Goal: Information Seeking & Learning: Learn about a topic

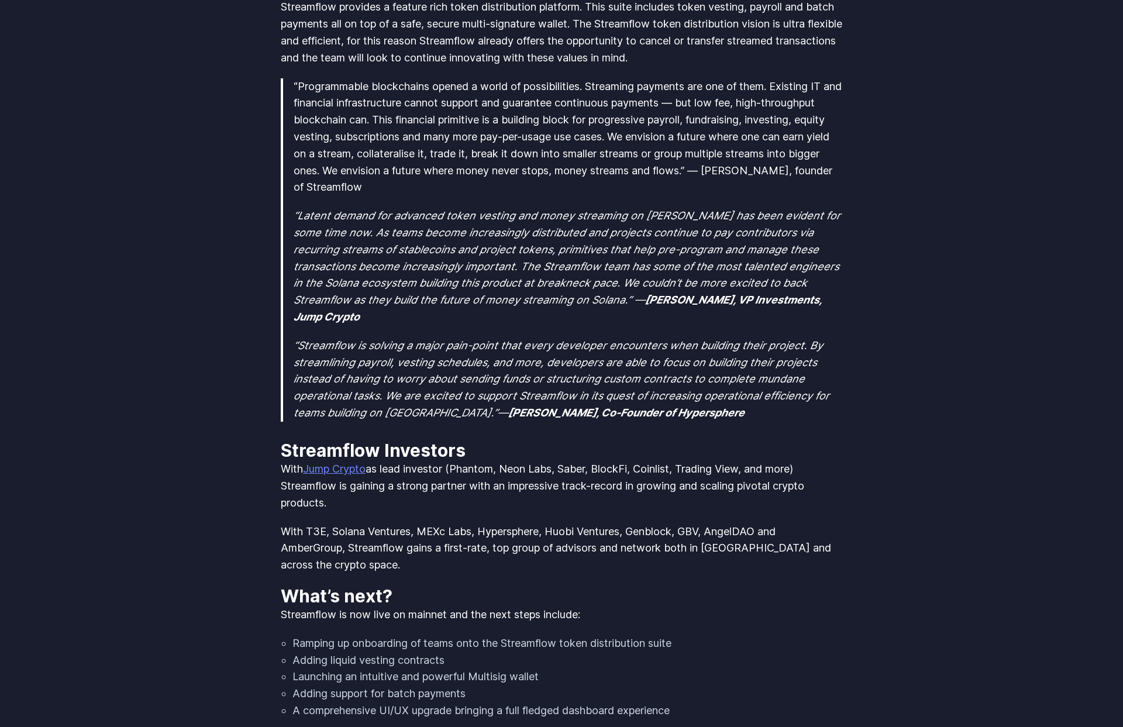
scroll to position [1111, 0]
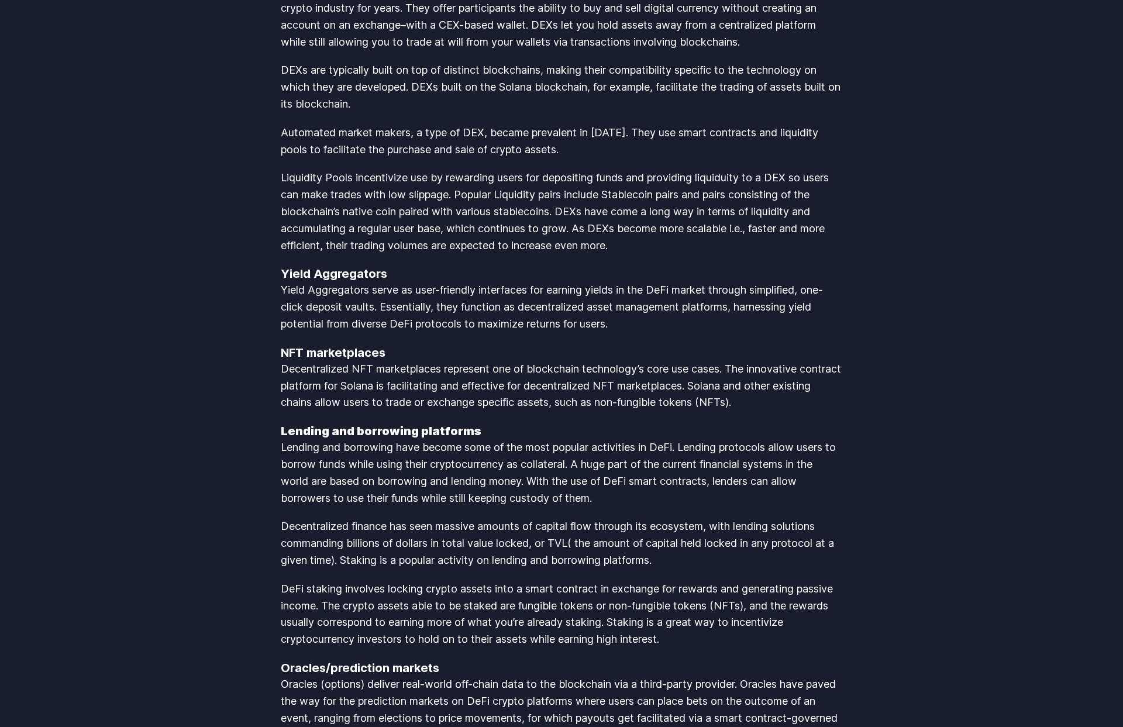
scroll to position [2811, 0]
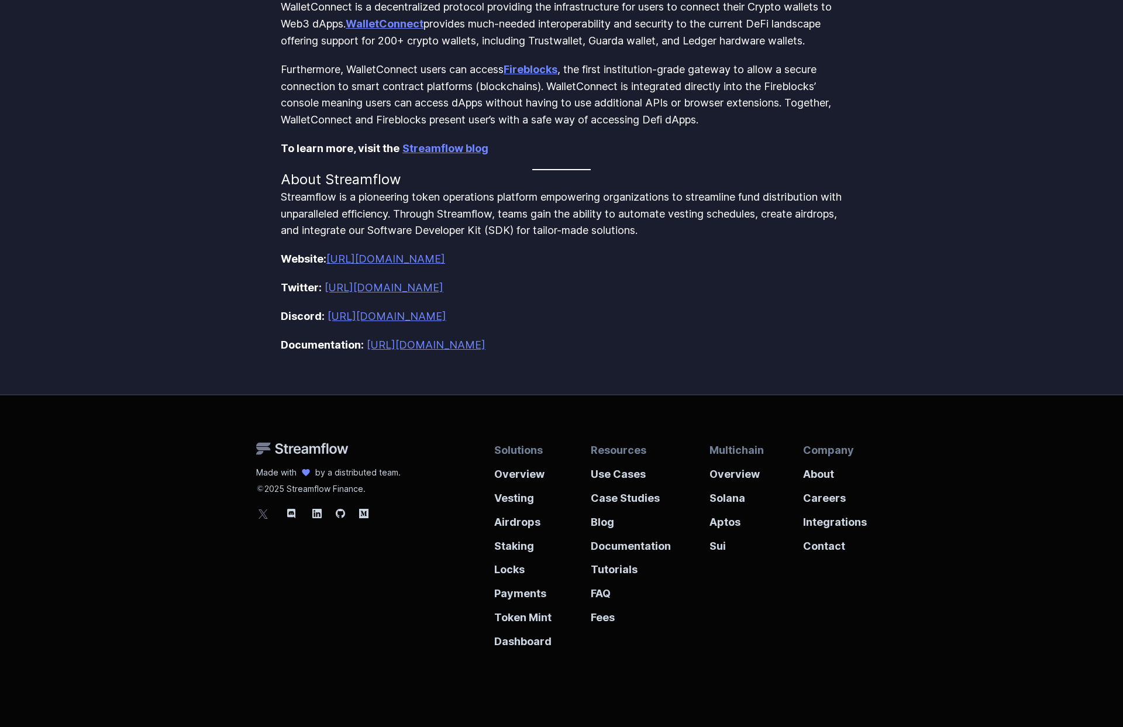
scroll to position [749, 0]
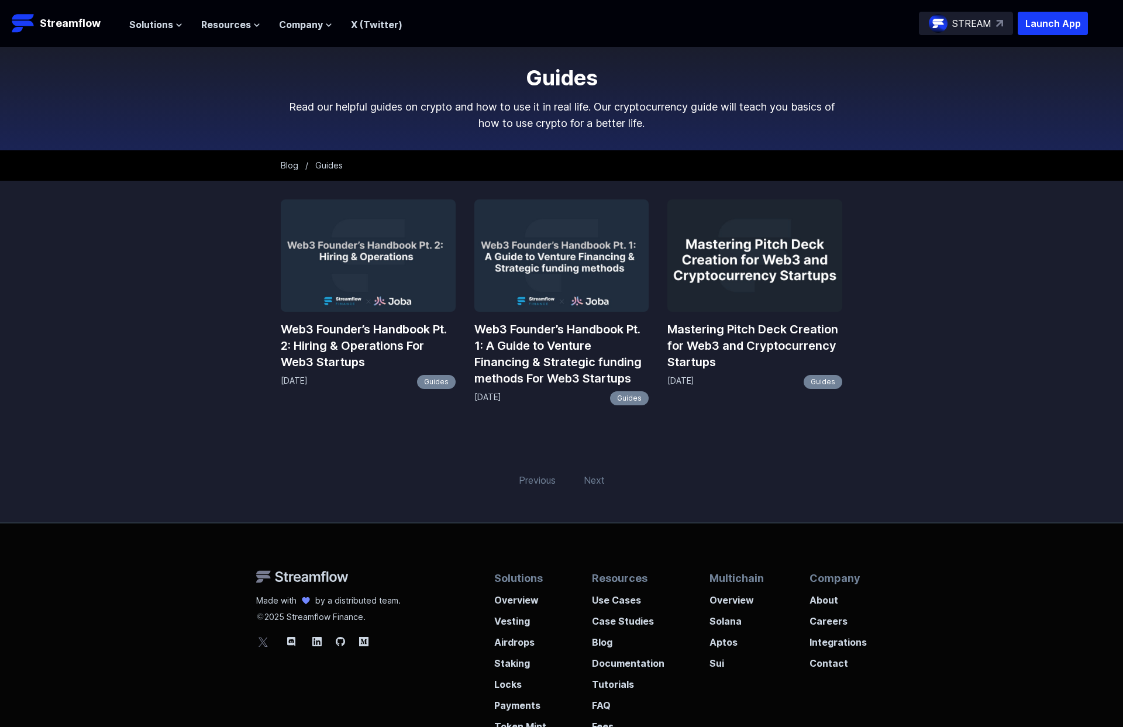
scroll to position [133, 0]
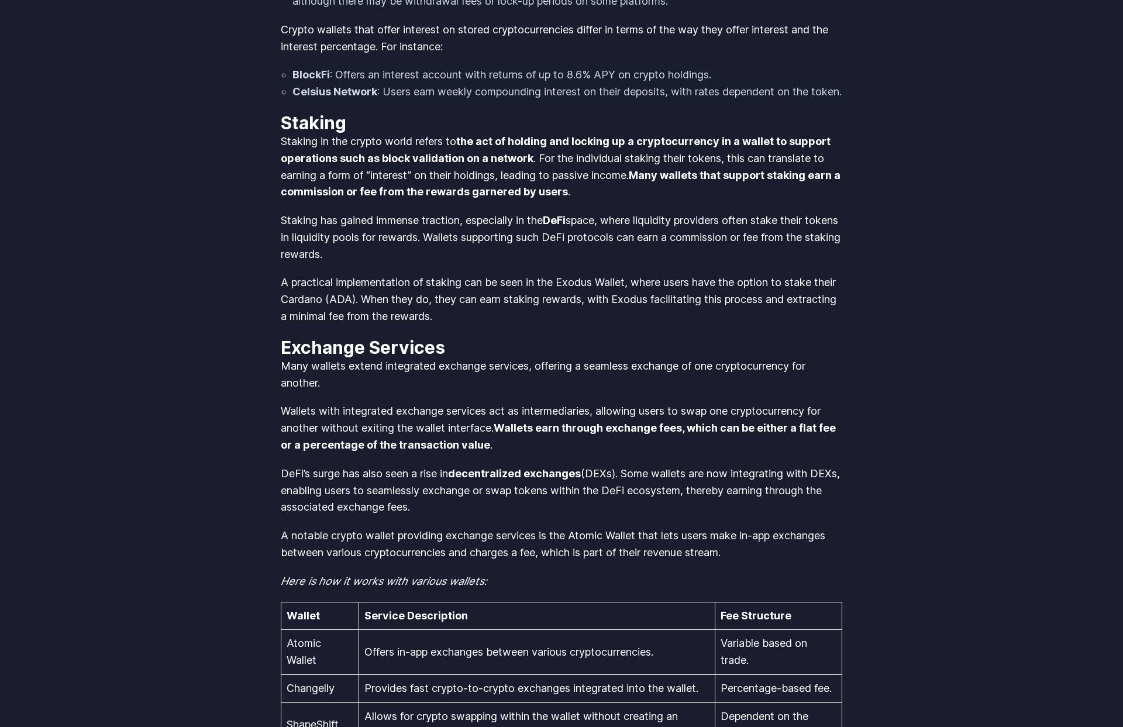
scroll to position [2811, 0]
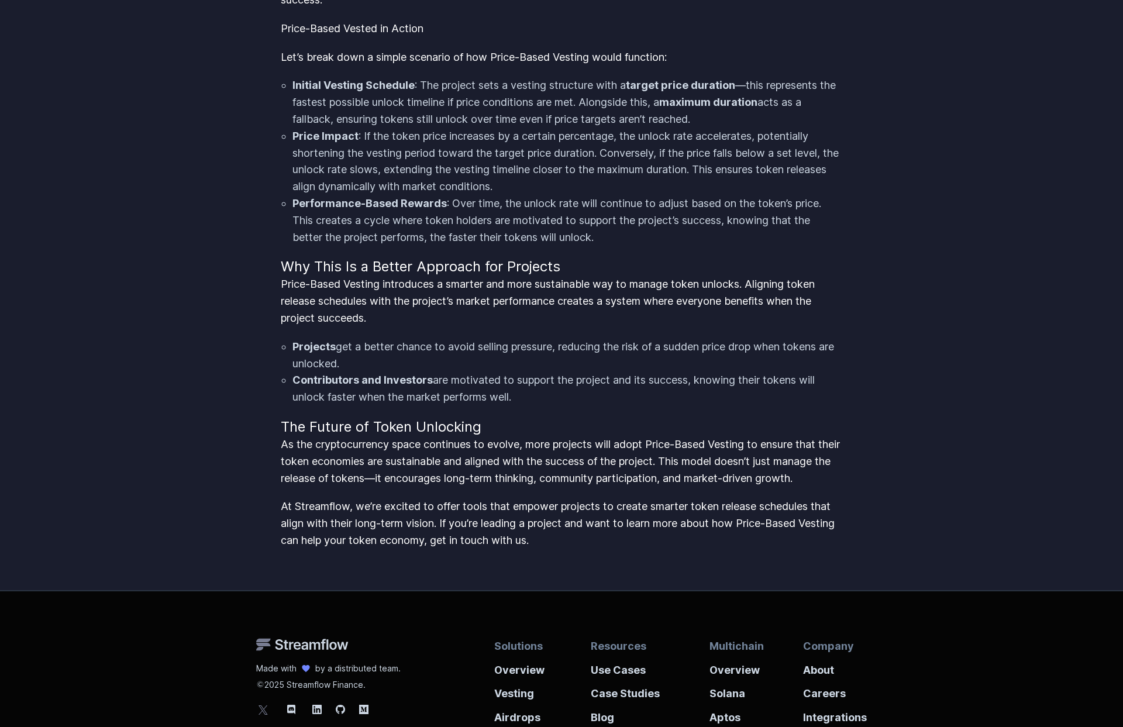
scroll to position [1649, 0]
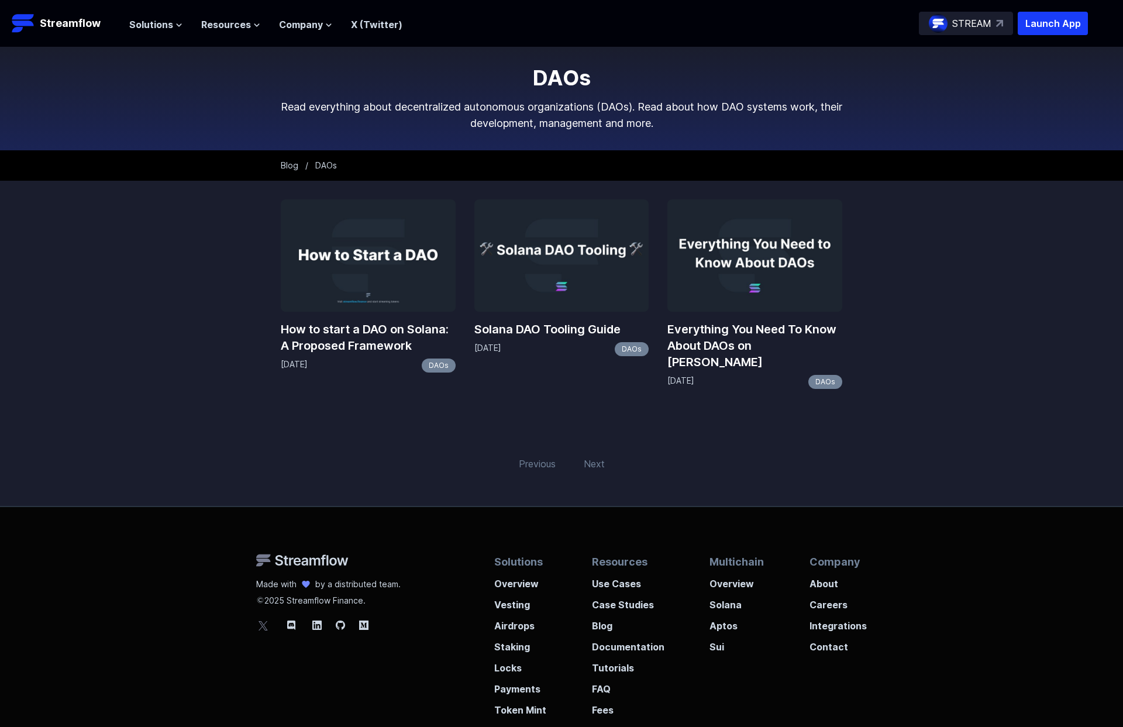
scroll to position [100, 0]
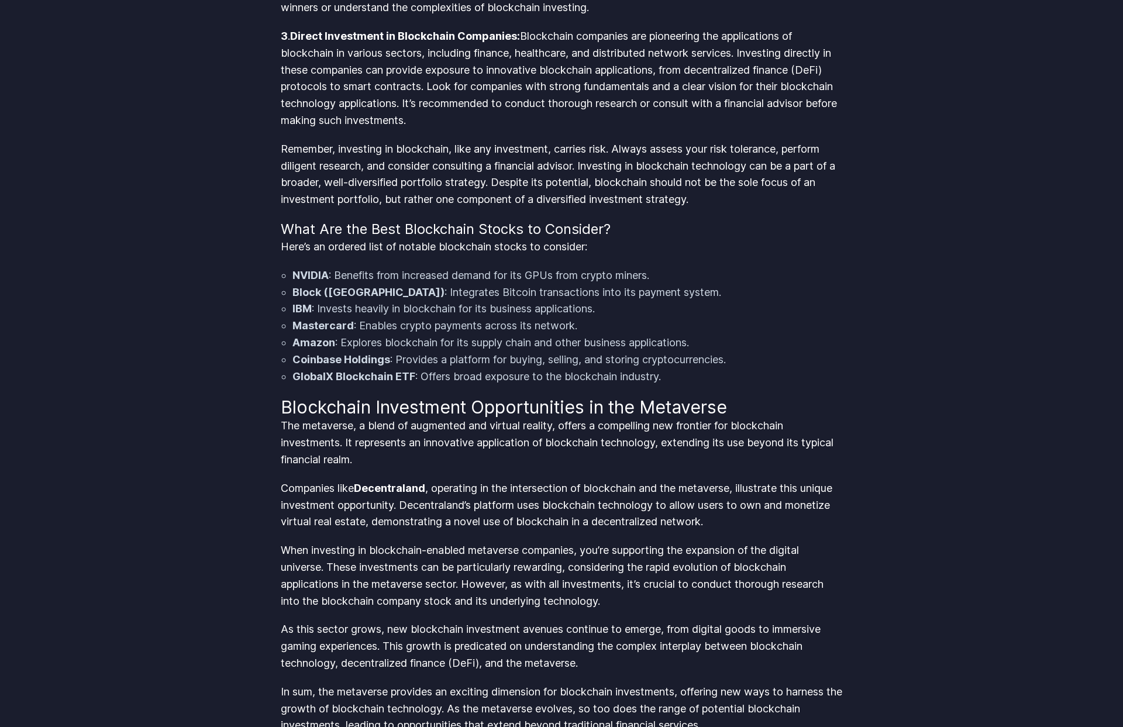
scroll to position [2811, 0]
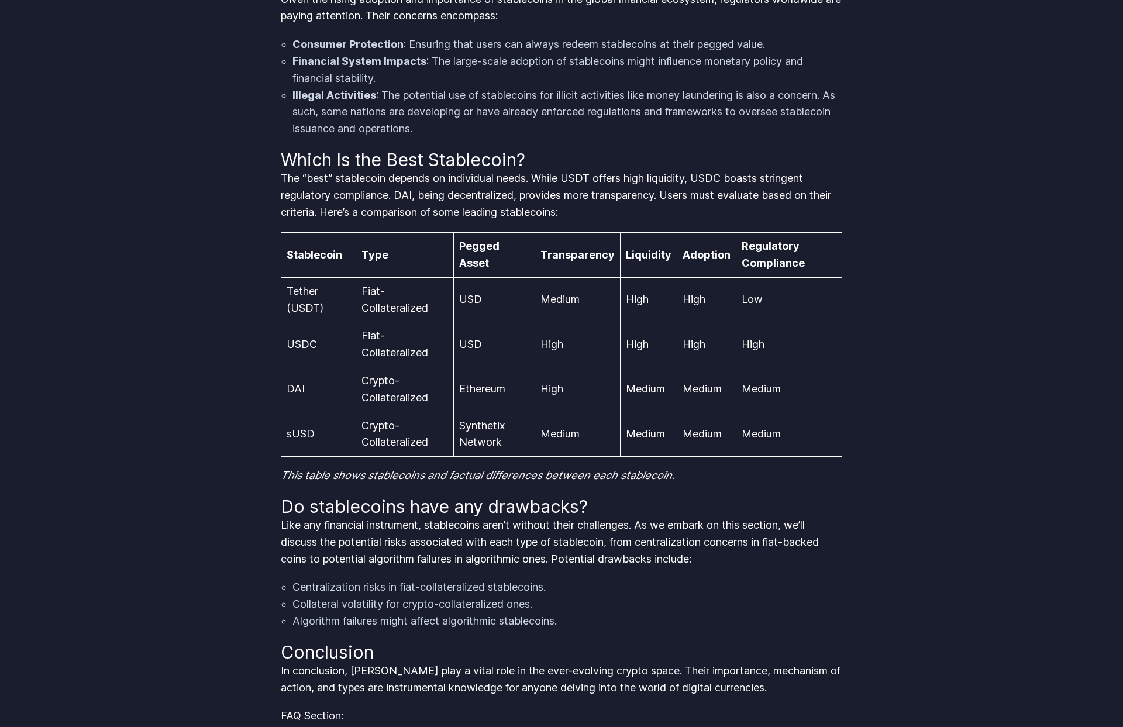
scroll to position [2811, 0]
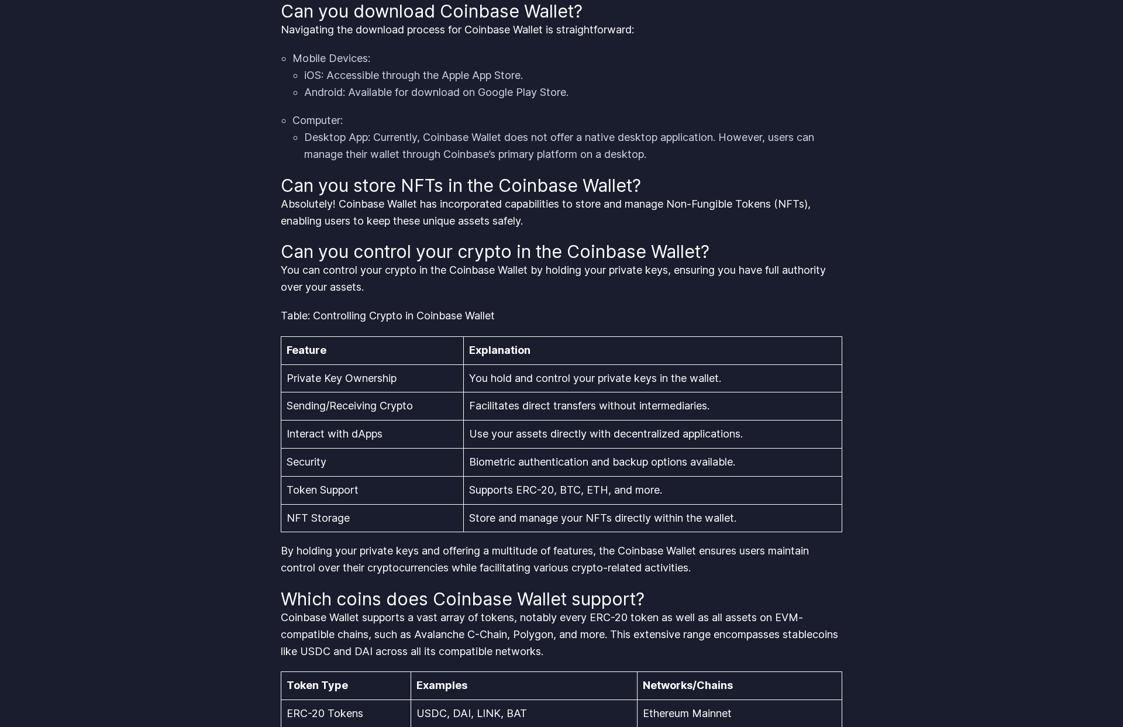
scroll to position [2108, 0]
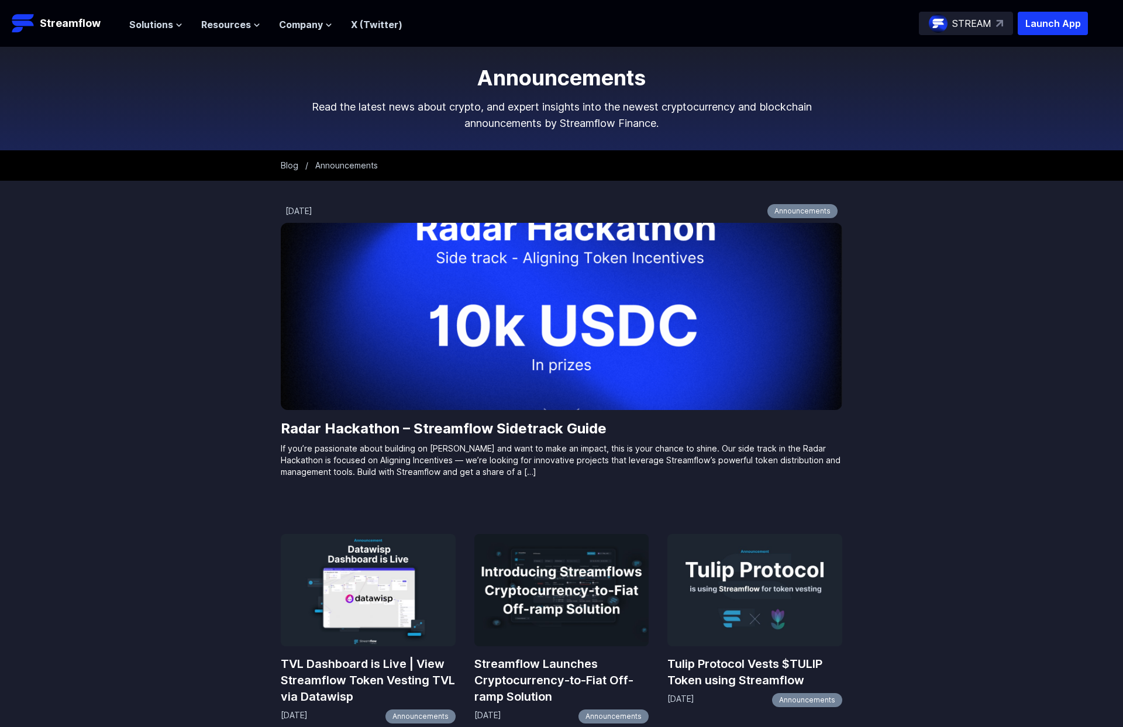
scroll to position [657, 0]
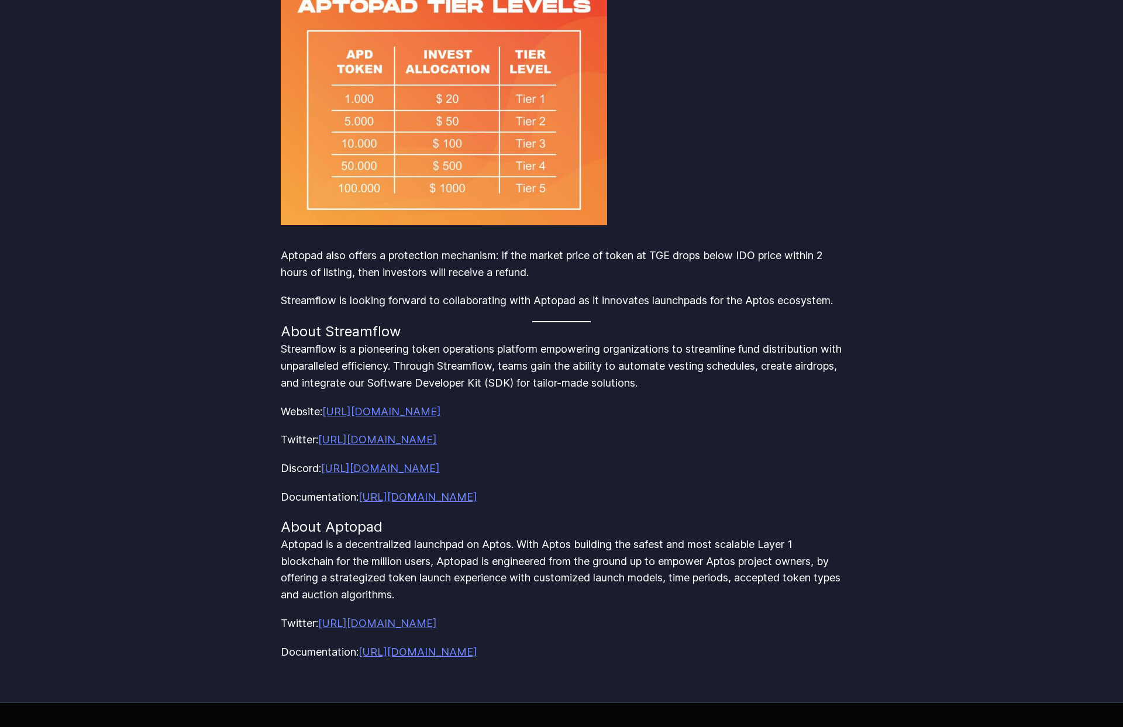
scroll to position [1055, 0]
